Goal: Information Seeking & Learning: Learn about a topic

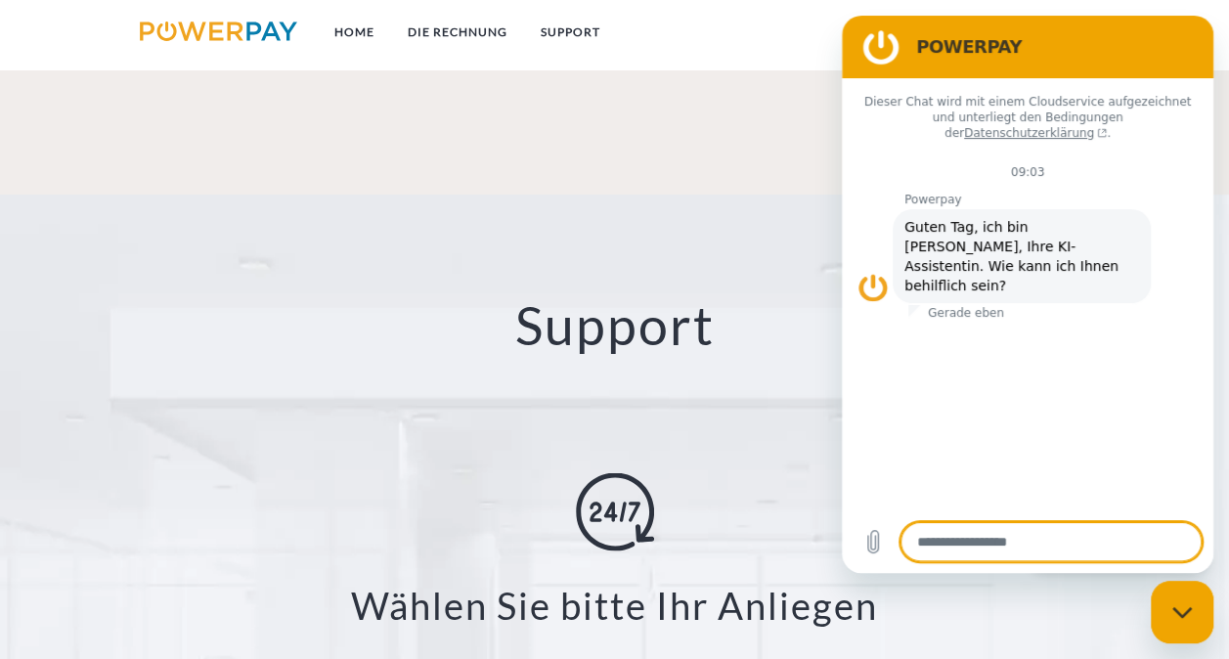
scroll to position [2868, 0]
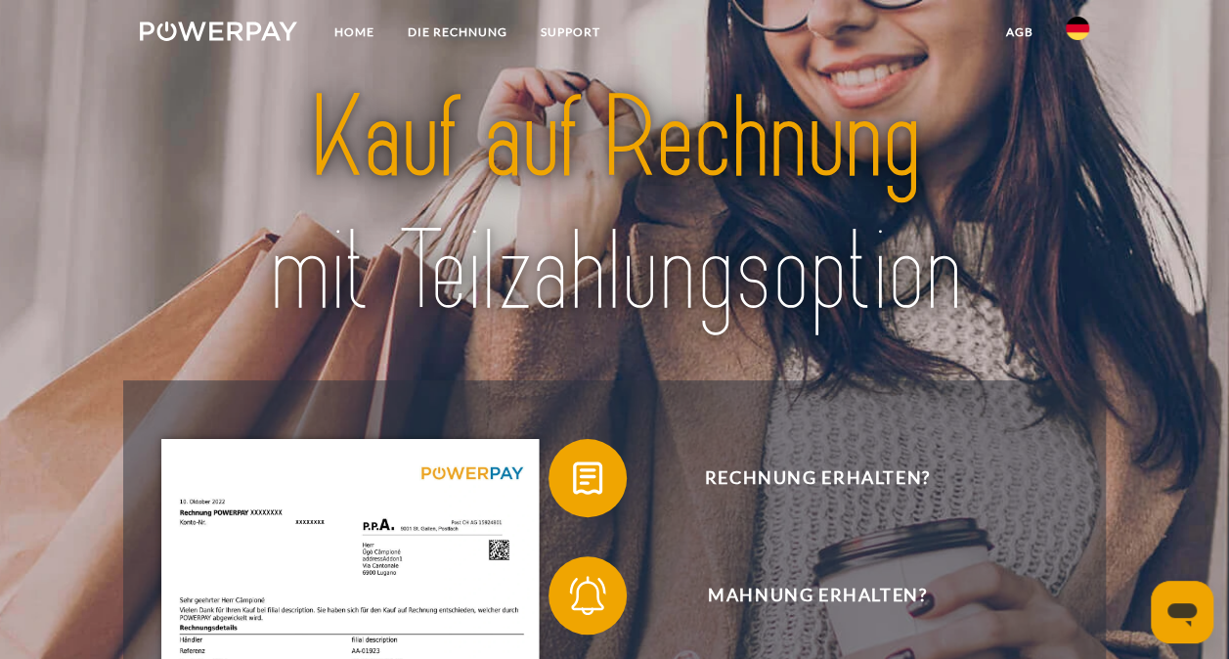
click at [1080, 30] on img at bounding box center [1077, 28] width 23 height 23
click at [467, 33] on link "DIE RECHNUNG" at bounding box center [457, 32] width 133 height 35
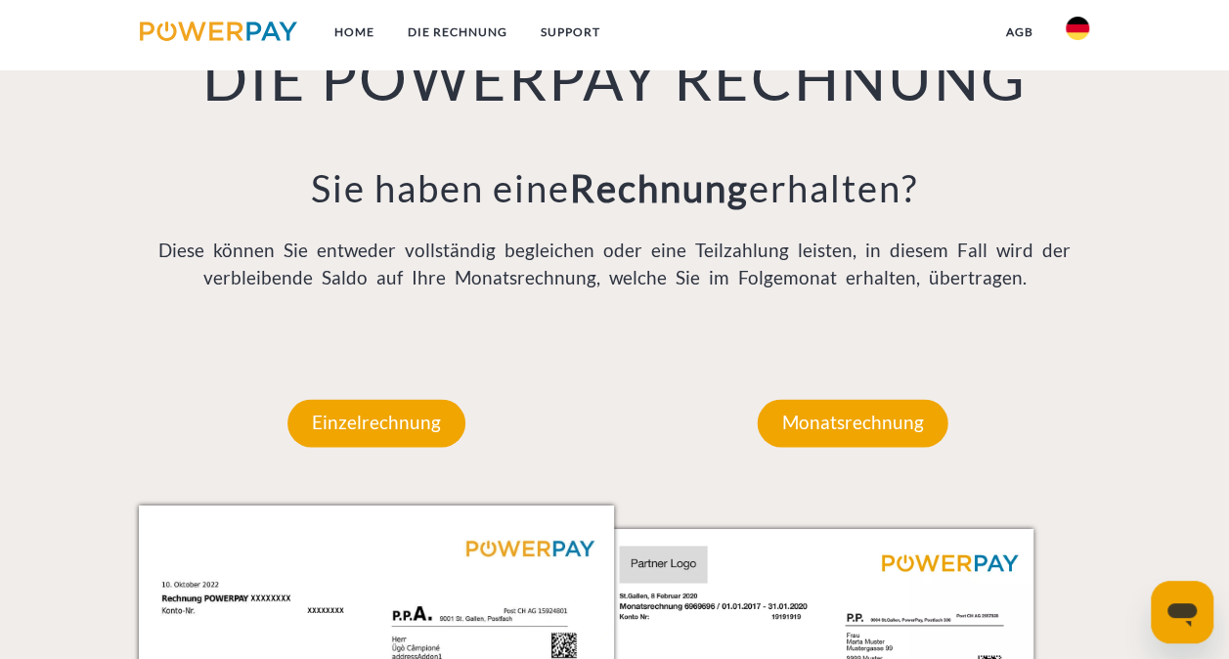
scroll to position [1395, 0]
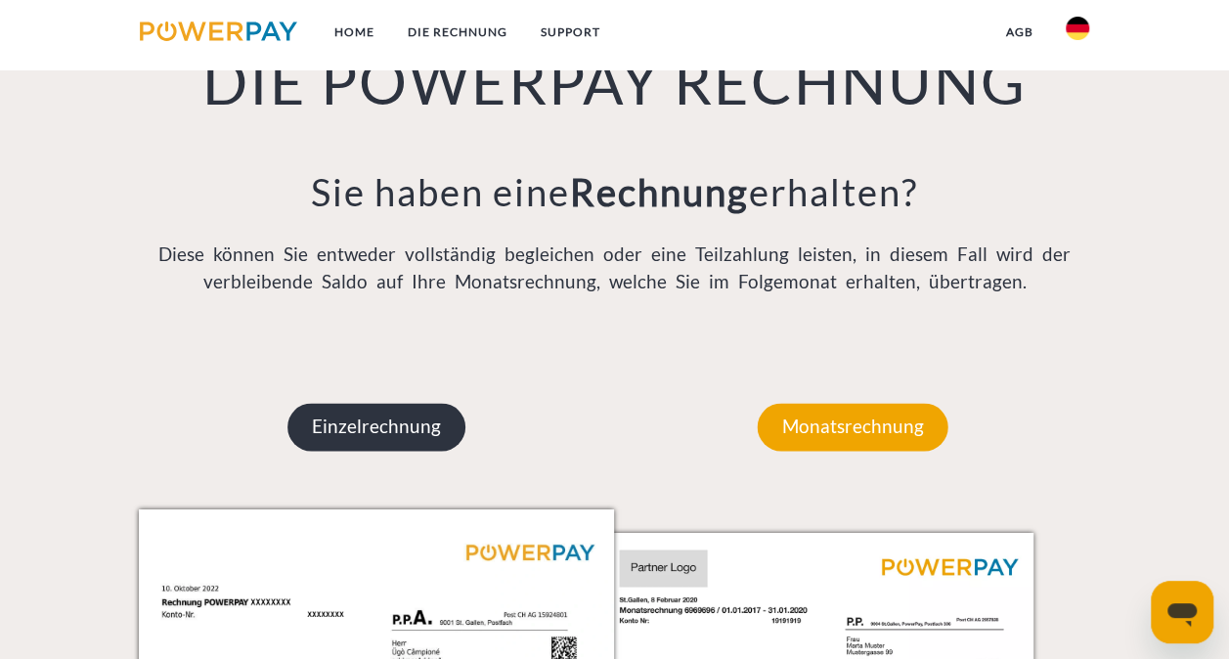
click at [445, 427] on p "Einzelrechnung" at bounding box center [377, 426] width 178 height 47
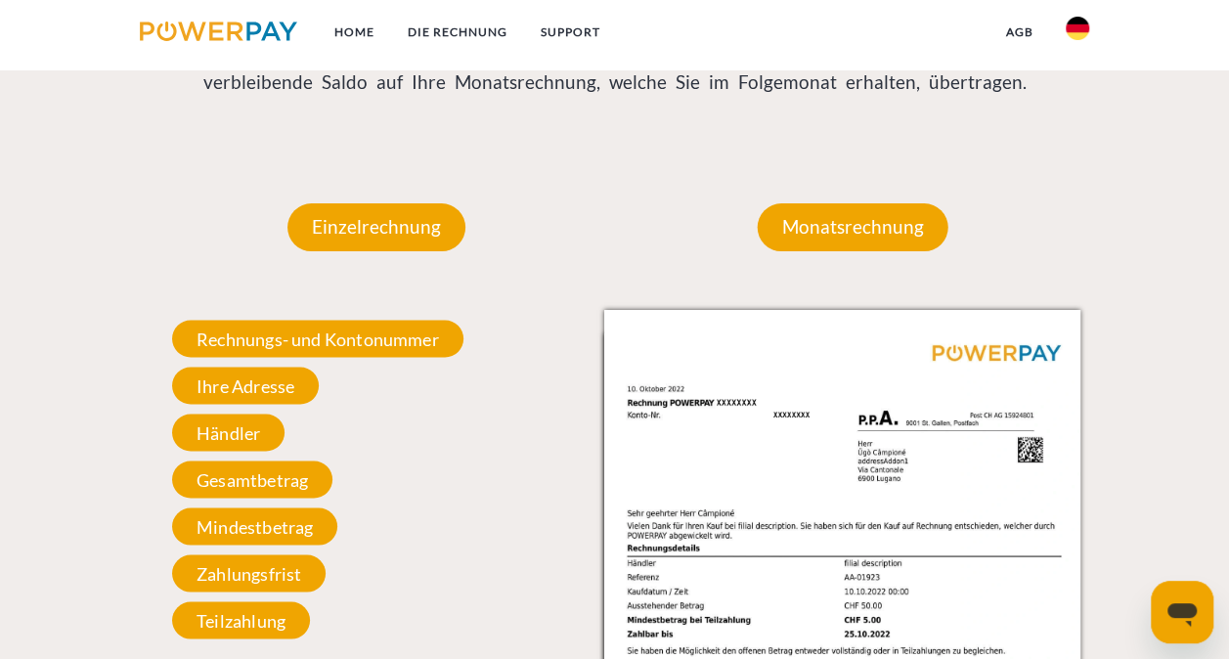
scroll to position [1688, 0]
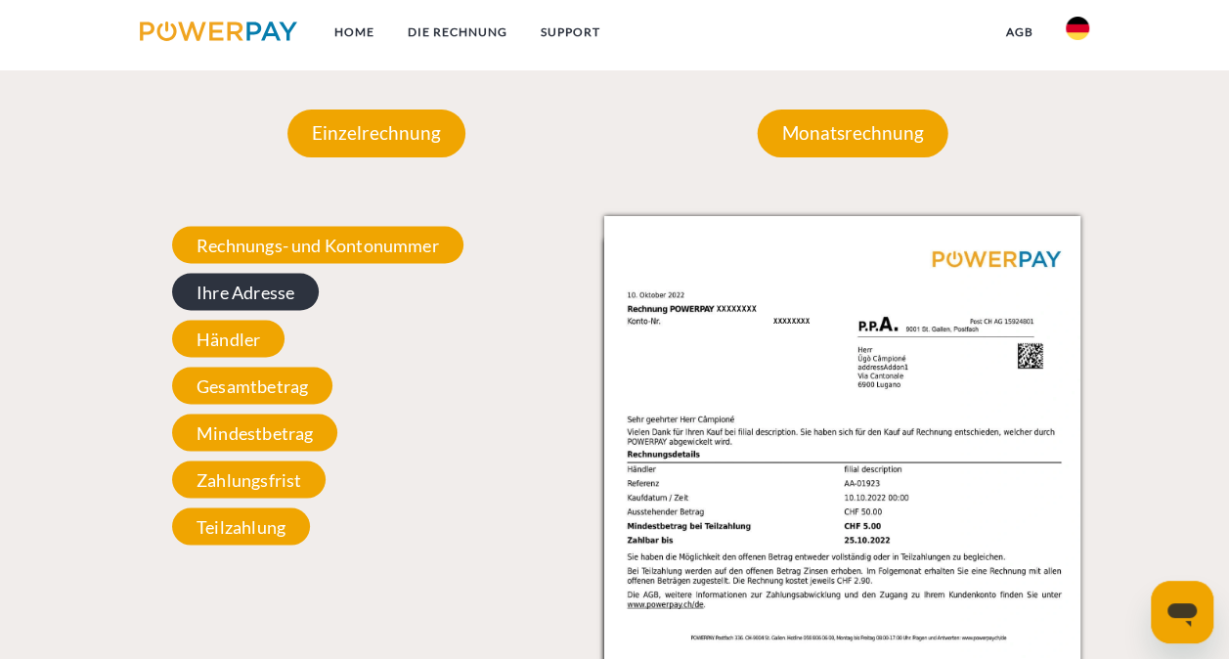
click at [254, 295] on span "Ihre Adresse" at bounding box center [245, 291] width 147 height 37
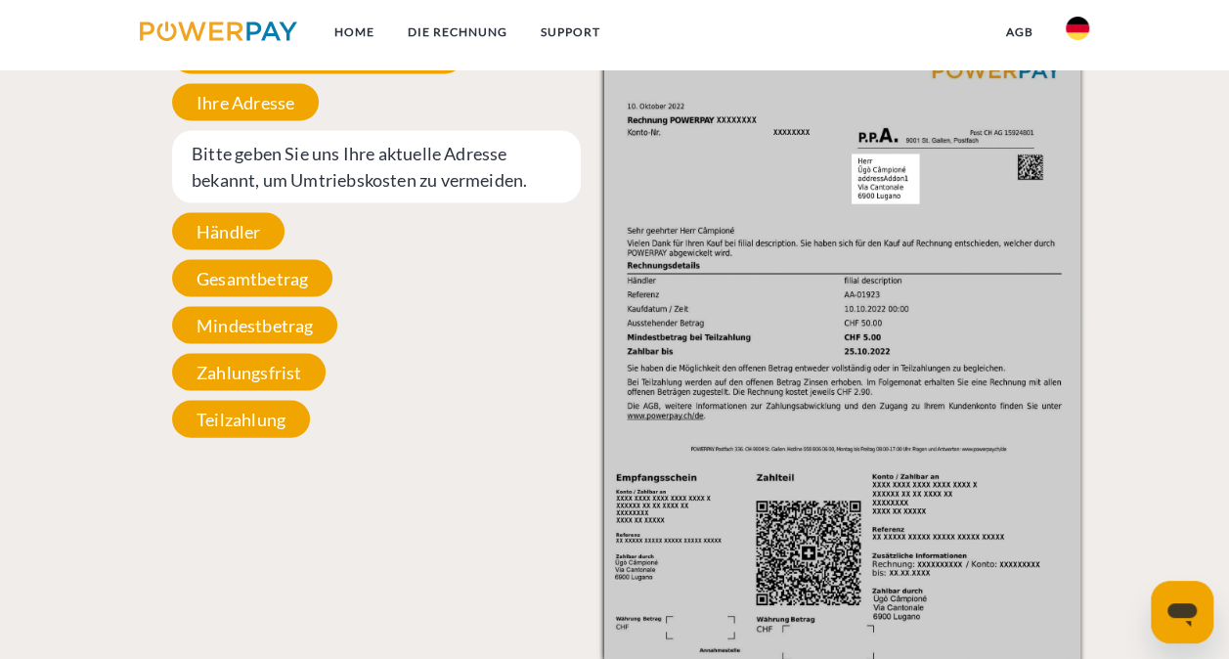
scroll to position [1884, 0]
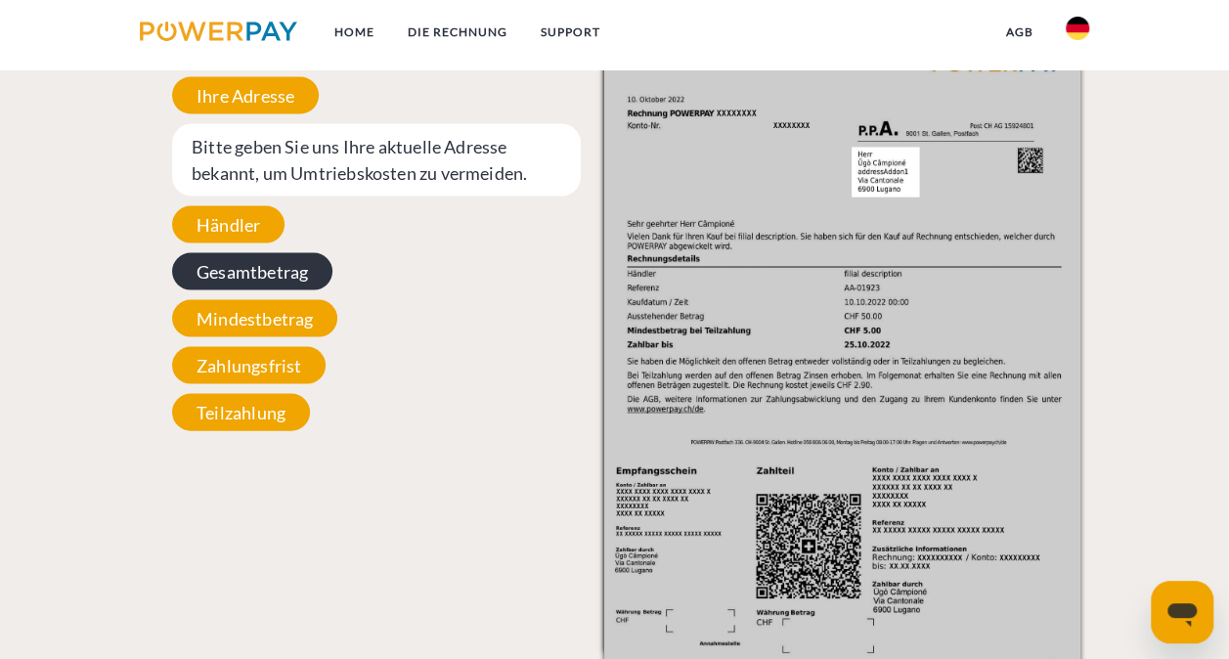
click at [295, 278] on span "Gesamtbetrag" at bounding box center [252, 271] width 160 height 37
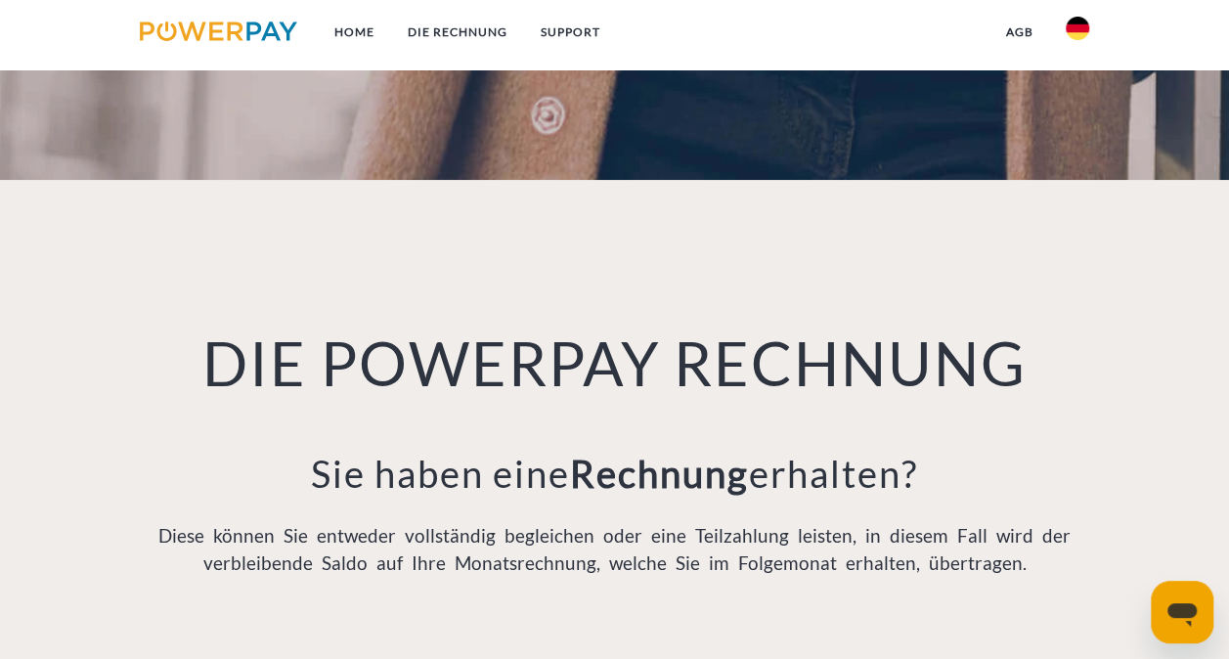
scroll to position [1101, 0]
